Goal: Task Accomplishment & Management: Manage account settings

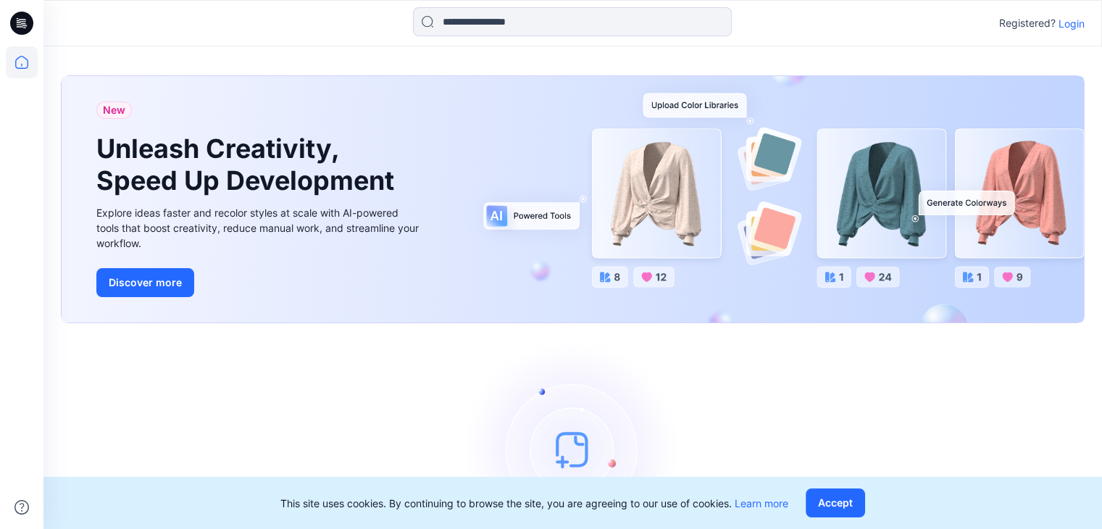
click at [1071, 23] on p "Login" at bounding box center [1072, 23] width 26 height 15
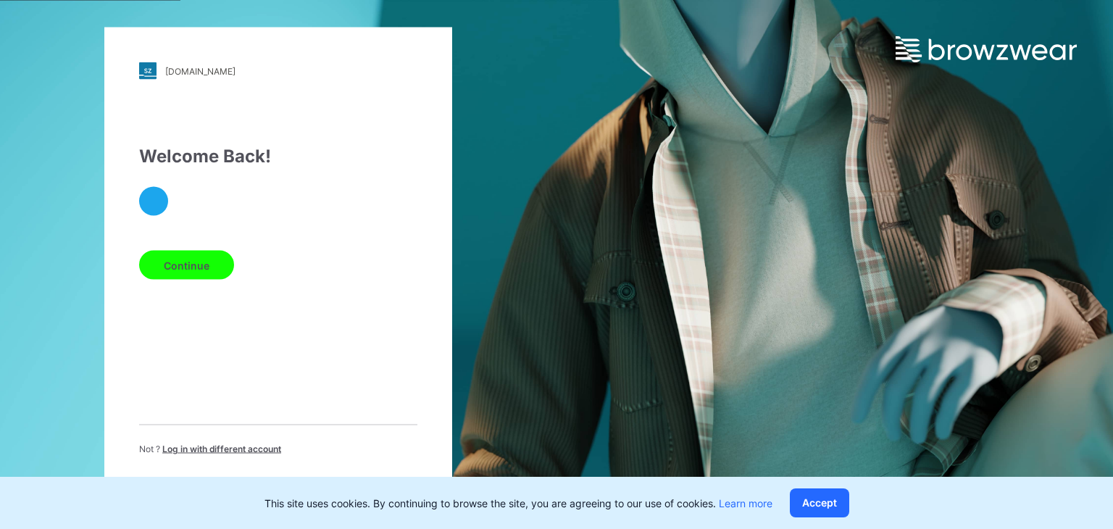
click at [202, 259] on button "Continue" at bounding box center [186, 265] width 95 height 29
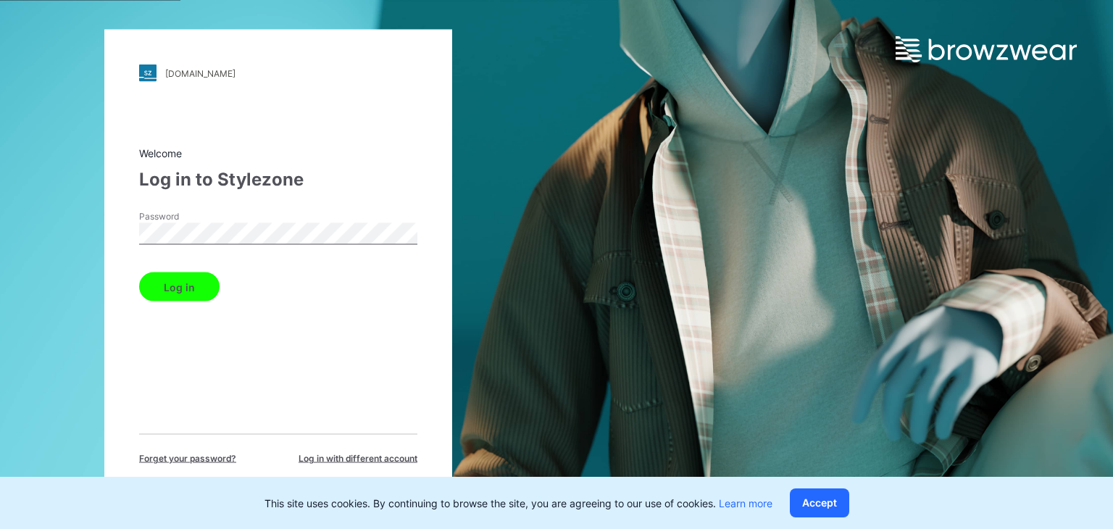
click at [139, 272] on button "Log in" at bounding box center [179, 286] width 80 height 29
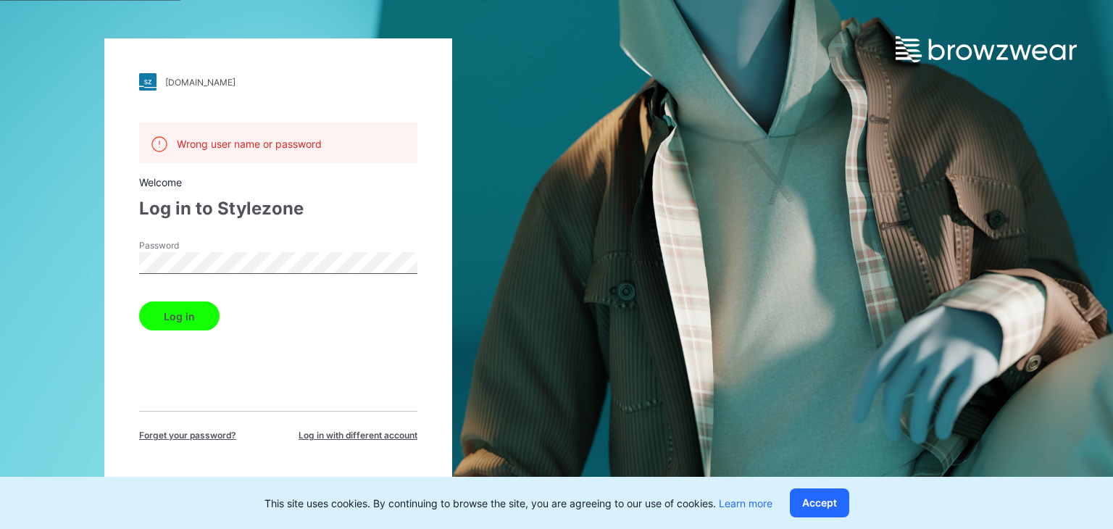
click at [63, 257] on div "[DOMAIN_NAME] Loading... Wrong user name or password Welcome Log in to Stylezon…" at bounding box center [278, 264] width 556 height 529
click at [139, 301] on button "Log in" at bounding box center [179, 315] width 80 height 29
click at [34, 257] on div "[DOMAIN_NAME] Loading... Wrong user name or password Welcome Log in to Stylezon…" at bounding box center [278, 264] width 556 height 529
click at [139, 301] on button "Log in" at bounding box center [179, 315] width 80 height 29
click at [52, 258] on div "[DOMAIN_NAME] Loading... Wrong user name or password Welcome Log in to Stylezon…" at bounding box center [278, 264] width 556 height 529
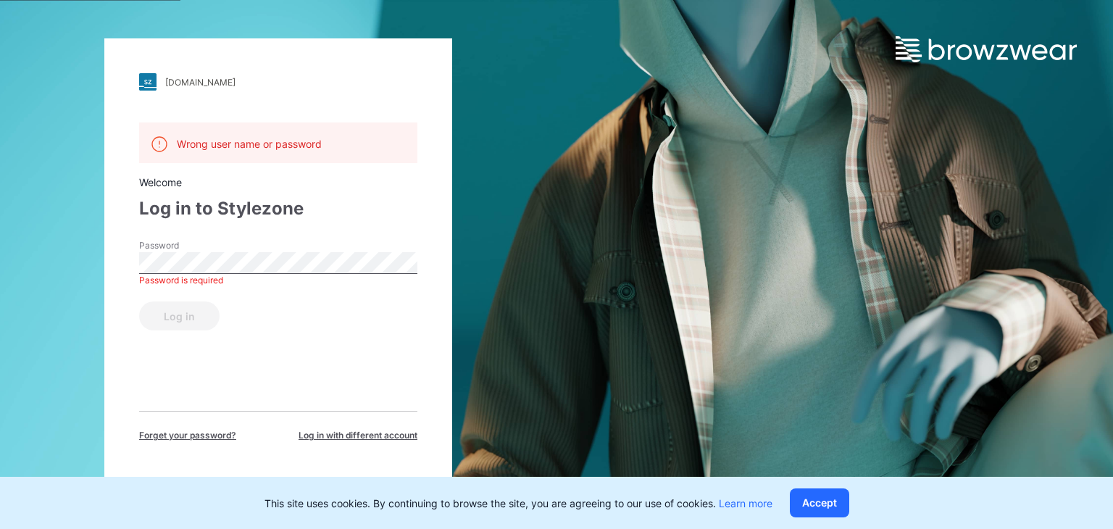
click at [167, 433] on span "Forget your password?" at bounding box center [187, 435] width 97 height 13
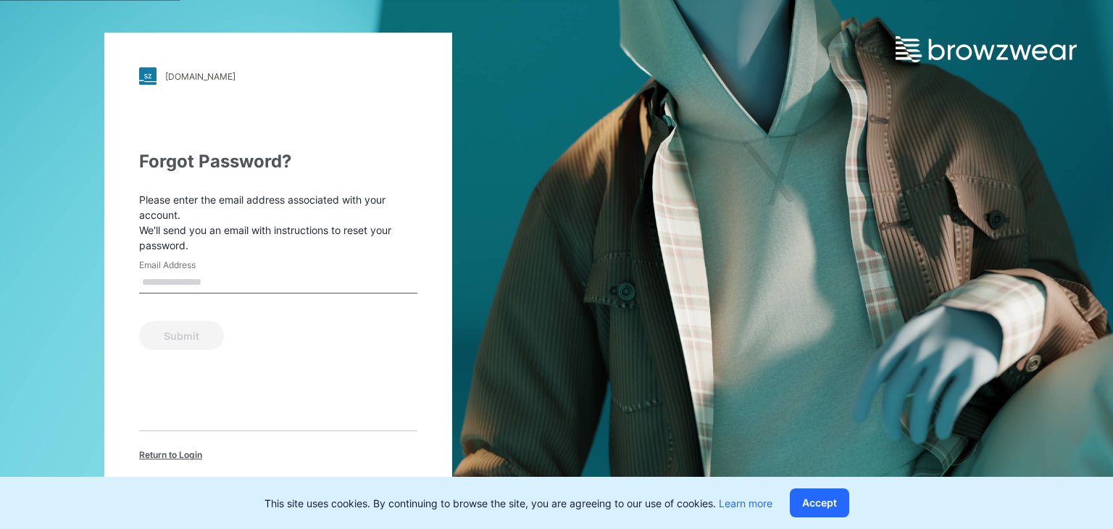
click at [185, 288] on input "Email Address" at bounding box center [278, 283] width 278 height 22
type input "**********"
click at [203, 334] on button "Submit" at bounding box center [181, 335] width 85 height 29
